Goal: Task Accomplishment & Management: Use online tool/utility

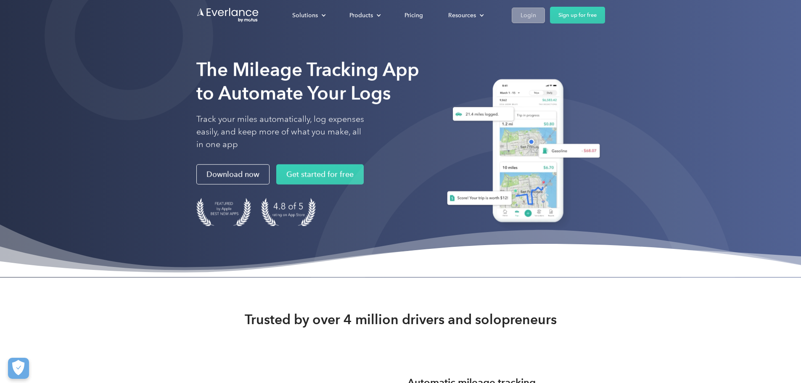
click at [545, 21] on link "Login" at bounding box center [528, 16] width 33 height 16
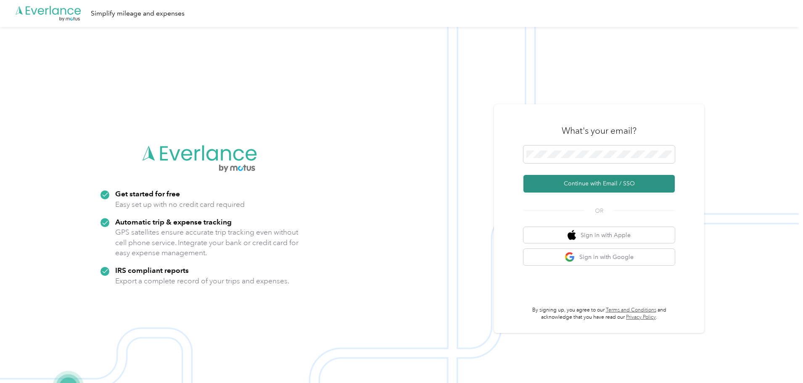
click at [592, 181] on button "Continue with Email / SSO" at bounding box center [599, 184] width 151 height 18
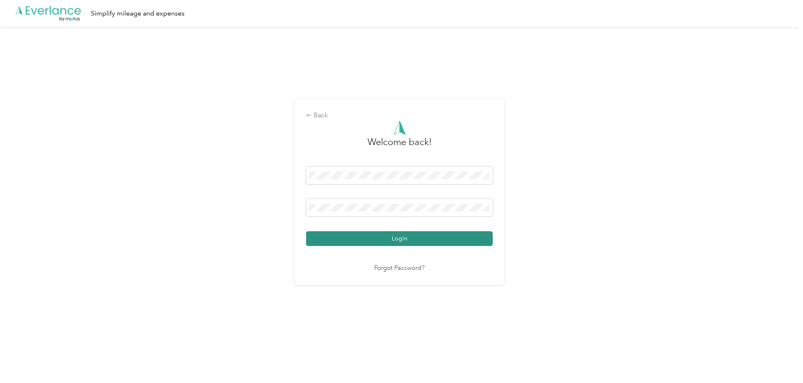
click at [331, 244] on button "Login" at bounding box center [399, 238] width 187 height 15
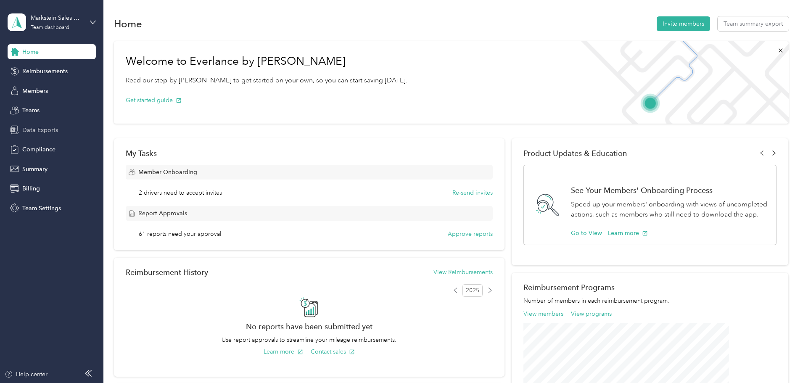
click at [49, 129] on span "Data Exports" at bounding box center [40, 130] width 36 height 9
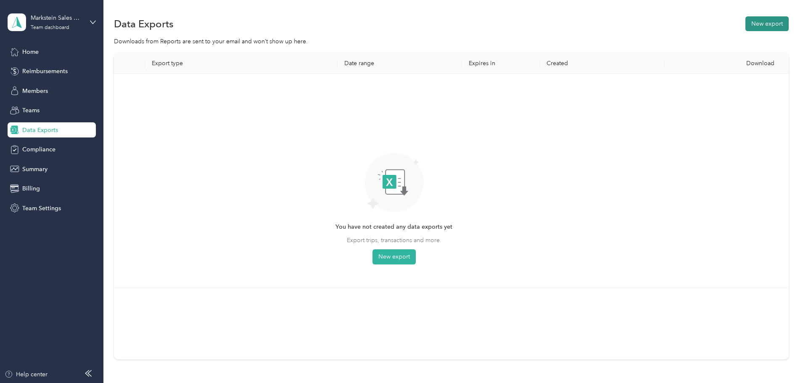
click at [746, 25] on button "New export" at bounding box center [767, 23] width 43 height 15
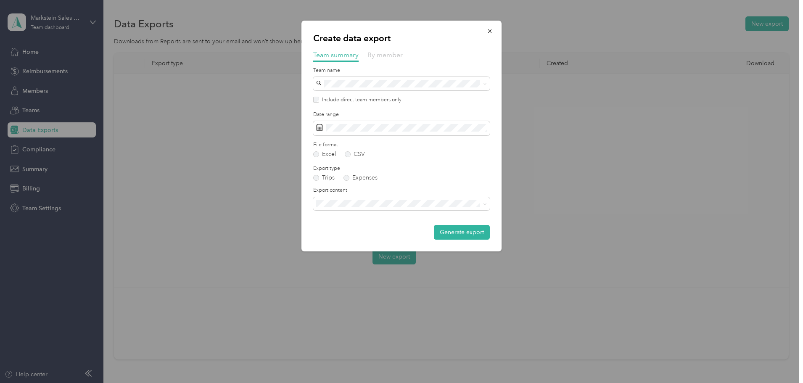
click at [390, 53] on span "By member" at bounding box center [385, 55] width 35 height 8
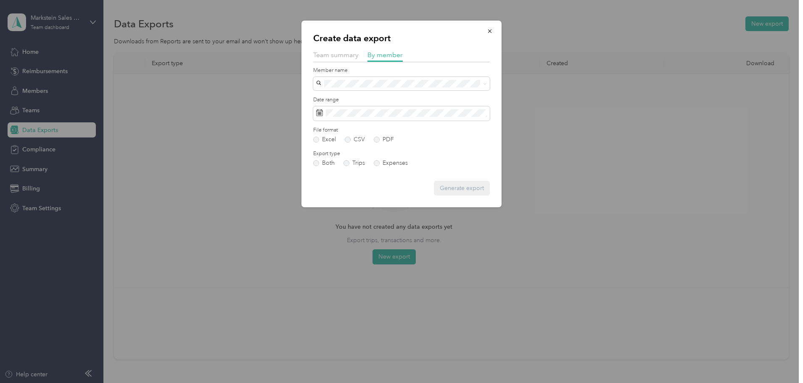
click at [423, 145] on div "Brandon Cook" at bounding box center [401, 142] width 165 height 9
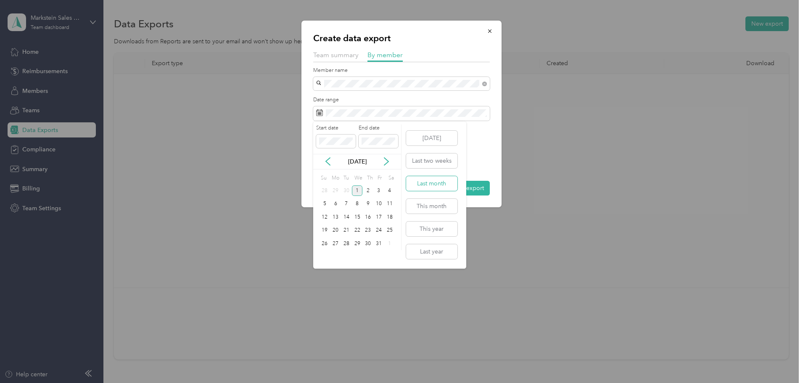
click at [432, 180] on button "Last month" at bounding box center [431, 183] width 51 height 15
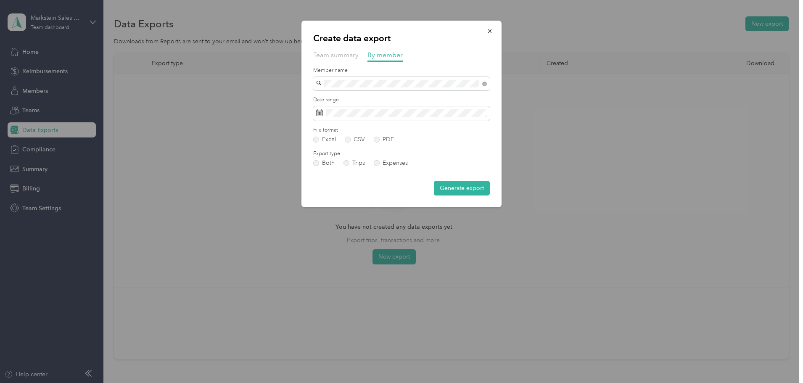
click at [465, 189] on button "Generate export" at bounding box center [462, 188] width 56 height 15
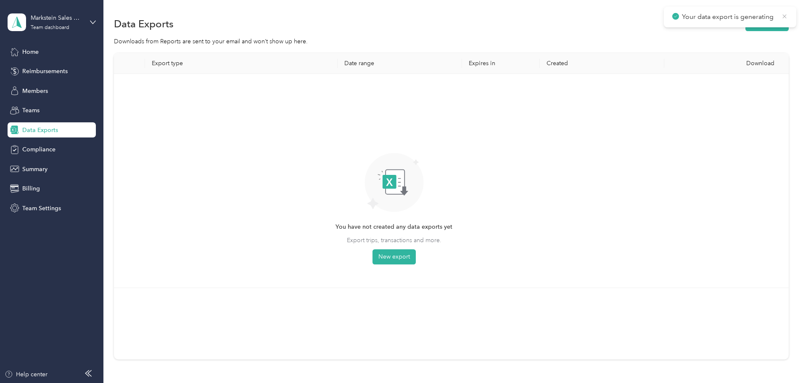
click at [787, 16] on icon at bounding box center [785, 17] width 7 height 8
click at [746, 20] on button "New export" at bounding box center [767, 23] width 43 height 15
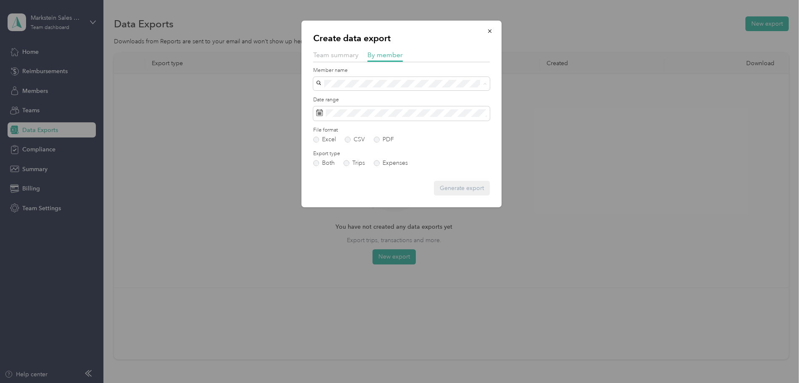
click at [389, 155] on div "DAN JOHNSTON" at bounding box center [401, 157] width 165 height 9
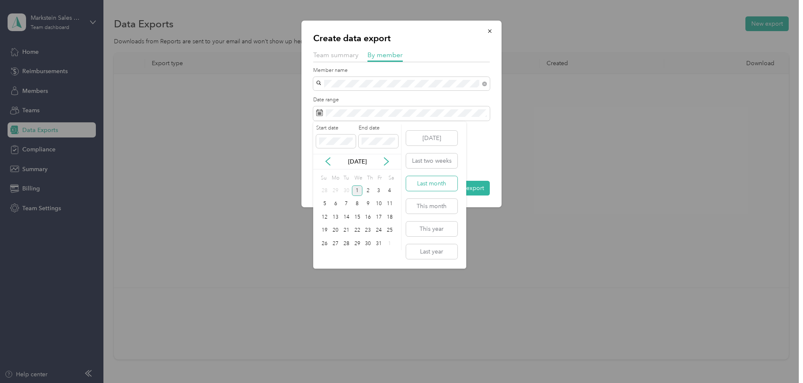
click at [438, 189] on button "Last month" at bounding box center [431, 183] width 51 height 15
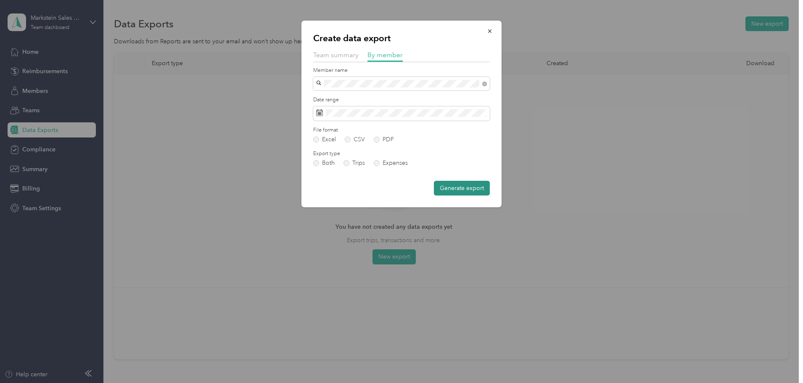
click at [469, 190] on button "Generate export" at bounding box center [462, 188] width 56 height 15
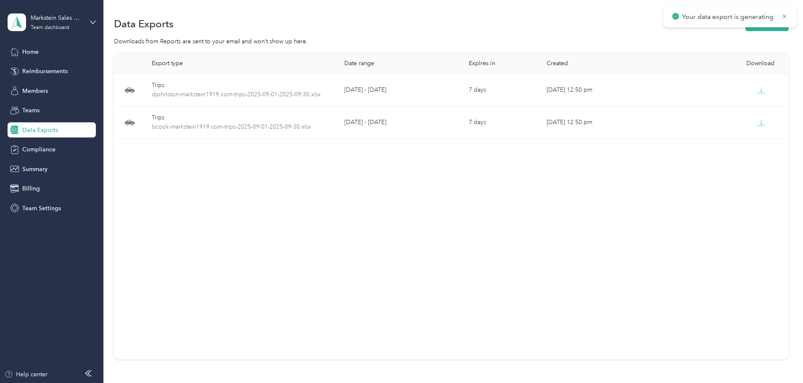
click at [716, 25] on div "Your data export is generating" at bounding box center [730, 17] width 133 height 21
click at [786, 17] on icon at bounding box center [785, 16] width 4 height 4
click at [746, 28] on button "New export" at bounding box center [767, 23] width 43 height 15
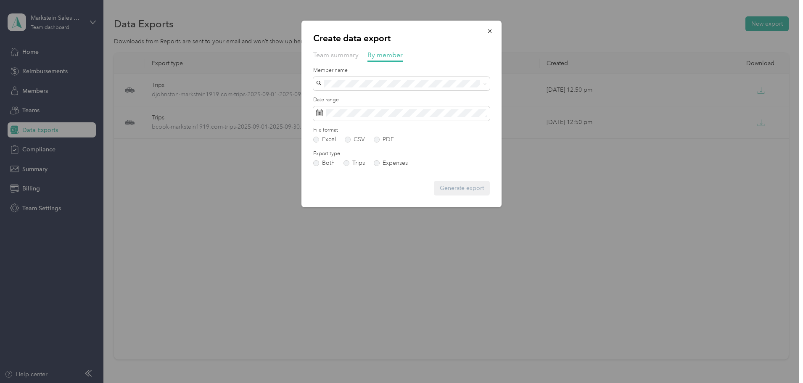
click at [394, 167] on li "Teastman@markstein1919.com" at bounding box center [401, 170] width 177 height 15
click at [431, 103] on div "Date range" at bounding box center [401, 108] width 177 height 24
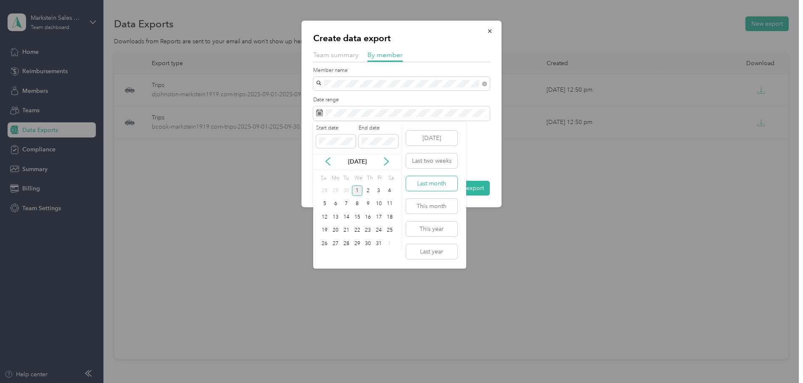
click at [442, 184] on button "Last month" at bounding box center [431, 183] width 51 height 15
click at [462, 190] on button "Generate export" at bounding box center [462, 188] width 56 height 15
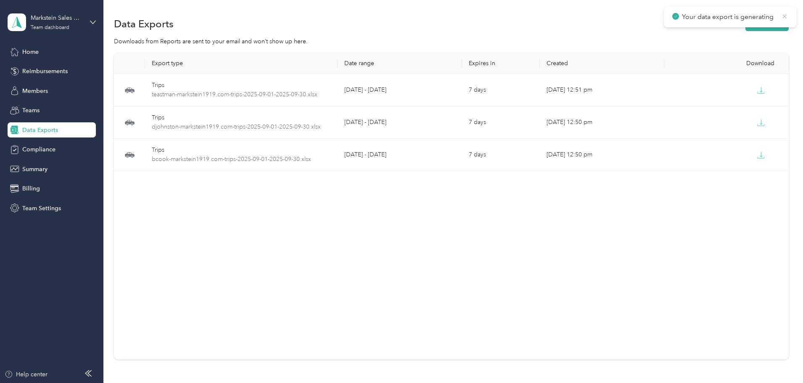
click at [782, 16] on icon at bounding box center [785, 17] width 7 height 8
click at [746, 25] on button "New export" at bounding box center [767, 23] width 43 height 15
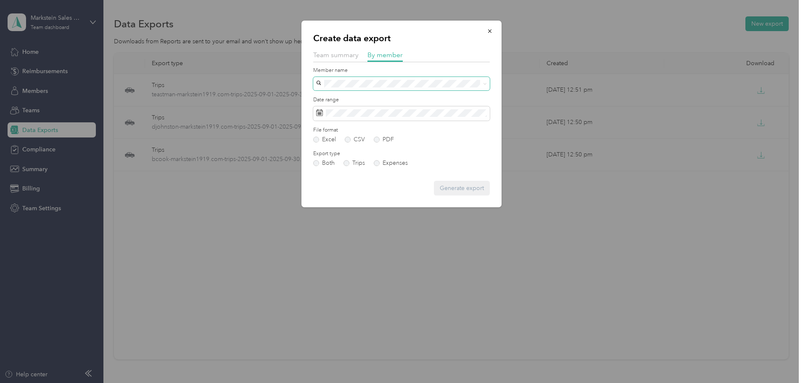
click at [395, 90] on span at bounding box center [401, 83] width 177 height 13
click at [381, 184] on span "jpopovich@markstein1919.com" at bounding box center [368, 186] width 99 height 7
click at [434, 103] on label "Date range" at bounding box center [401, 100] width 177 height 8
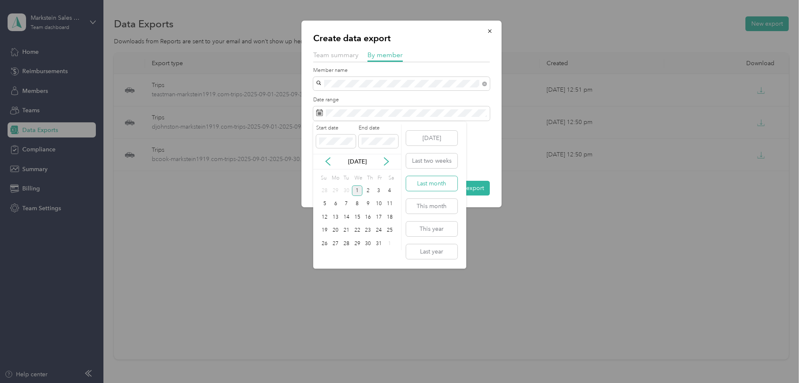
click at [445, 183] on button "Last month" at bounding box center [431, 183] width 51 height 15
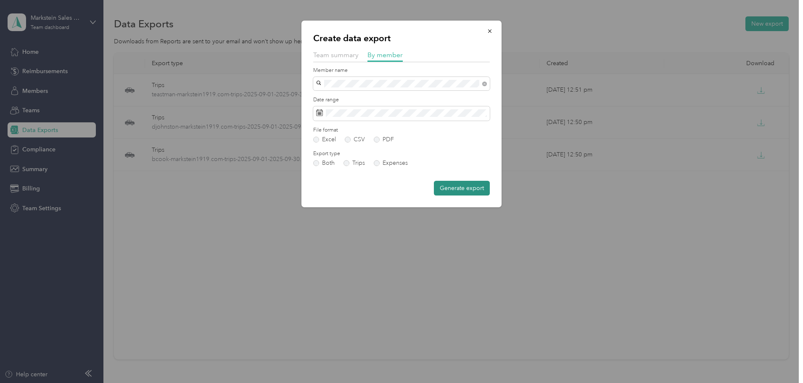
click at [464, 188] on button "Generate export" at bounding box center [462, 188] width 56 height 15
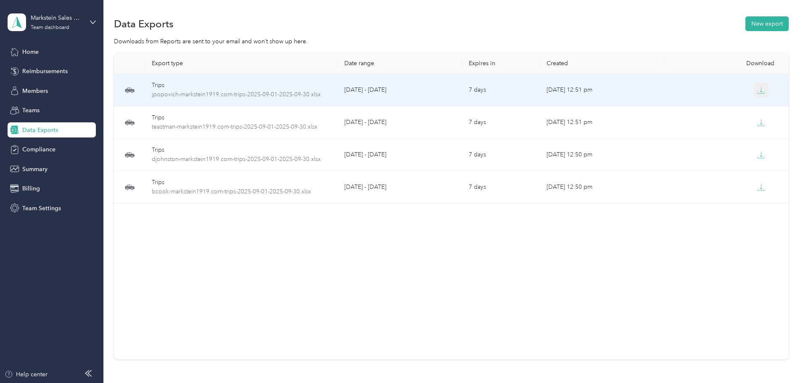
click at [758, 93] on icon "button" at bounding box center [761, 93] width 7 height 2
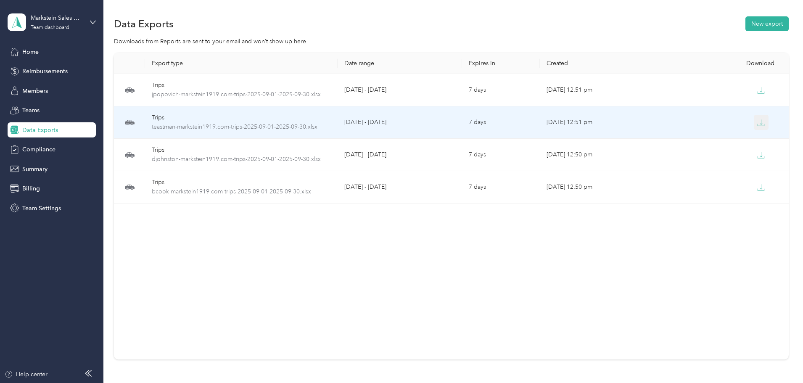
click at [758, 121] on icon "button" at bounding box center [762, 123] width 8 height 8
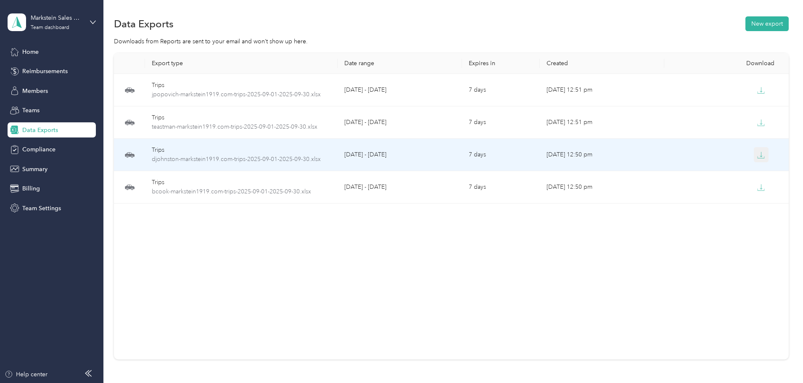
click at [754, 151] on button "button" at bounding box center [761, 154] width 15 height 15
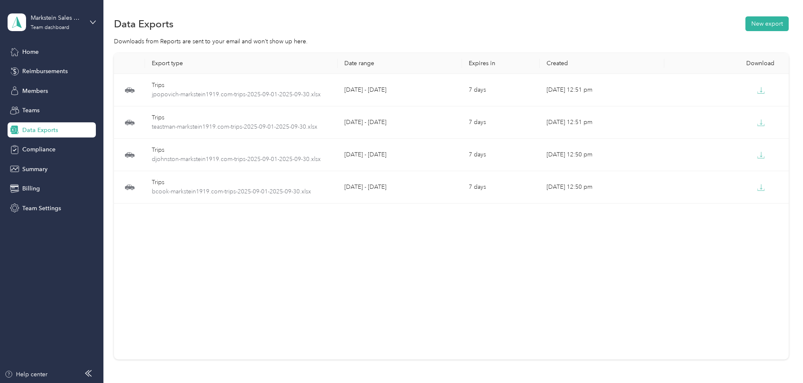
click at [634, 26] on div "Data Exports New export" at bounding box center [451, 24] width 675 height 18
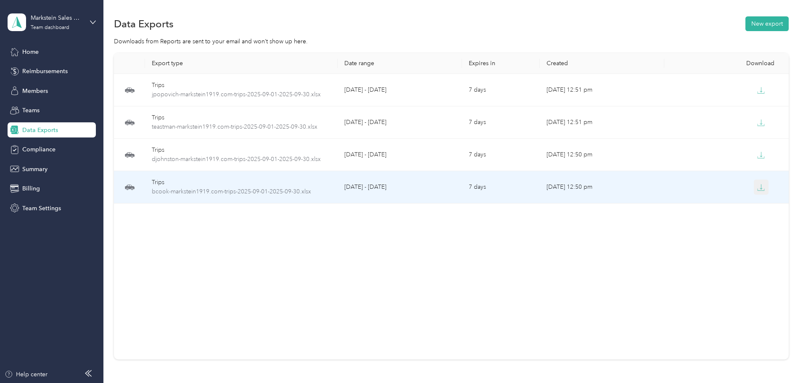
click at [754, 186] on button "button" at bounding box center [761, 187] width 15 height 15
